Goal: Task Accomplishment & Management: Use online tool/utility

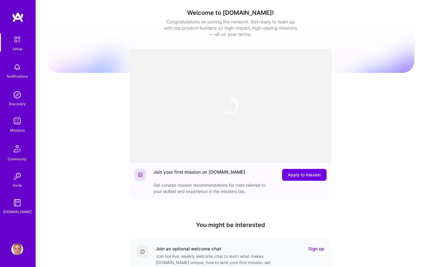
click at [60, 90] on div "Welcome to [DOMAIN_NAME]! Congratulations on joining the network. Get ready to …" at bounding box center [231, 194] width 368 height 381
click at [20, 97] on img at bounding box center [17, 95] width 12 height 12
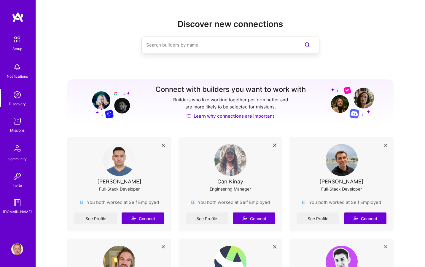
click at [17, 125] on img at bounding box center [17, 121] width 12 height 12
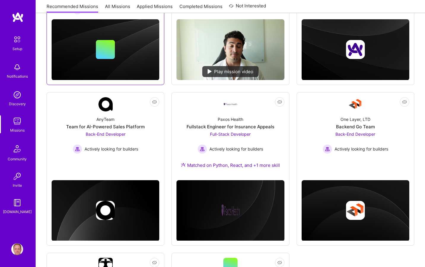
scroll to position [301, 0]
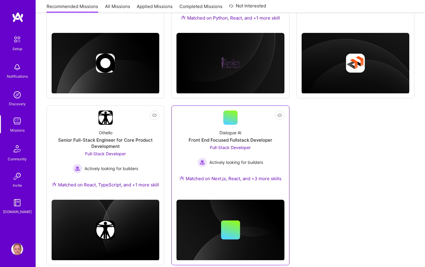
click at [195, 117] on link "Not Interested Dialogue AI Front End Focused Fullstack Developer Full-Stack Dev…" at bounding box center [230, 150] width 108 height 78
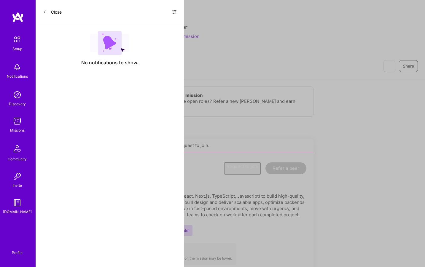
scroll to position [301, 0]
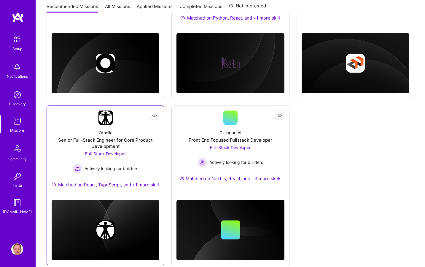
click at [129, 125] on div "Othello Senior Full-Stack Engineer for Core Product Development Full-Stack Deve…" at bounding box center [106, 160] width 108 height 70
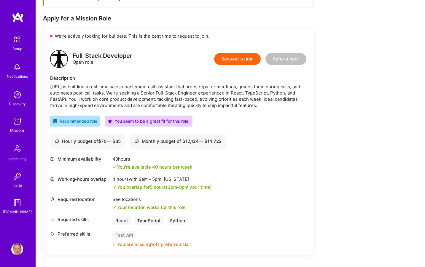
scroll to position [111, 0]
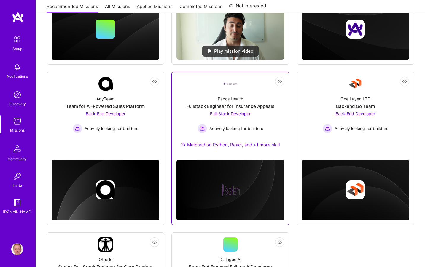
scroll to position [158, 0]
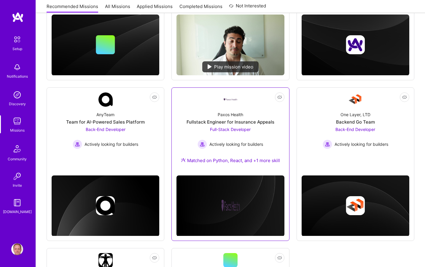
click at [230, 98] on div at bounding box center [230, 100] width 14 height 14
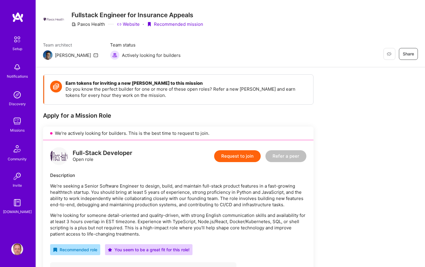
scroll to position [85, 0]
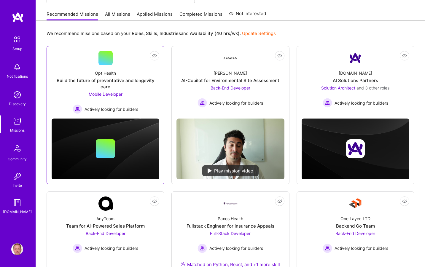
scroll to position [51, 0]
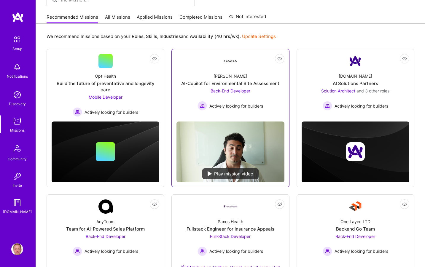
click at [240, 72] on div "[PERSON_NAME]-Copilot for Environmental Site Assessment Back-End Developer Acti…" at bounding box center [230, 89] width 108 height 42
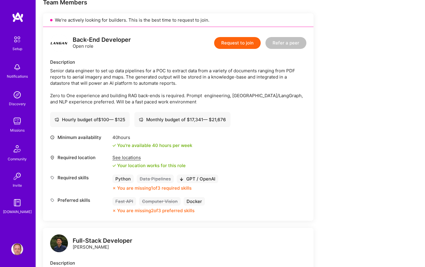
scroll to position [209, 0]
